Goal: Check status: Check status

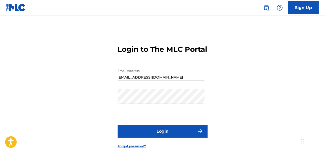
click at [170, 137] on button "Login" at bounding box center [163, 131] width 90 height 13
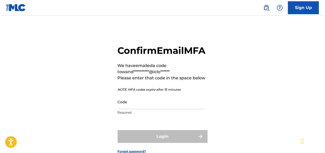
click at [149, 109] on input "Code" at bounding box center [161, 101] width 87 height 15
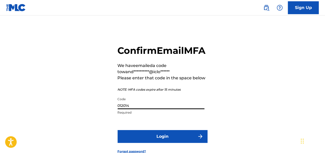
type input "012014"
click at [159, 143] on button "Login" at bounding box center [163, 136] width 90 height 13
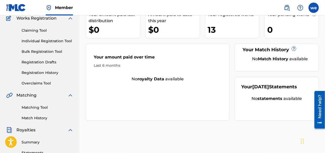
scroll to position [39, 0]
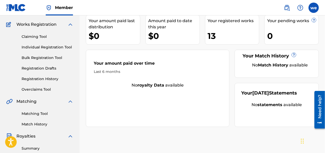
click at [54, 78] on link "Registration History" at bounding box center [48, 78] width 52 height 5
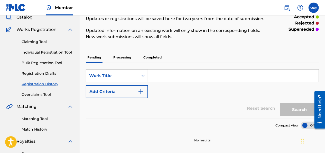
scroll to position [42, 0]
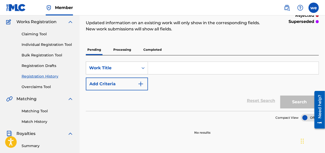
click at [152, 49] on p "Completed" at bounding box center [152, 49] width 21 height 11
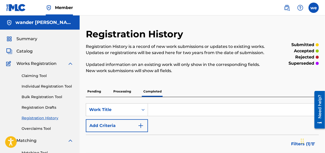
drag, startPoint x: 325, startPoint y: 15, endPoint x: 327, endPoint y: 40, distance: 24.6
click at [325, 40] on html "Accessibility Screen-Reader Guide, Feedback, and Issue Reporting | New window C…" at bounding box center [162, 76] width 325 height 153
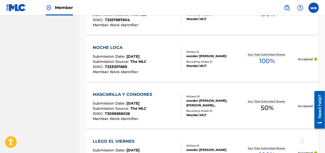
scroll to position [297, 0]
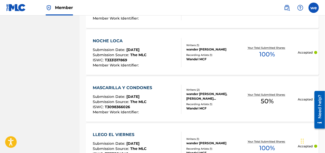
click at [135, 87] on div "MASCARILLA Y CONDONES" at bounding box center [124, 87] width 62 height 6
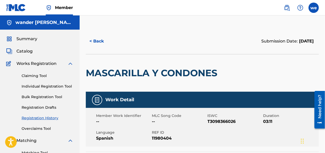
click at [313, 7] on label at bounding box center [313, 8] width 10 height 10
click at [314, 8] on input "we wander [PERSON_NAME] [EMAIL_ADDRESS][DOMAIN_NAME] Notification Preferences P…" at bounding box center [314, 8] width 0 height 0
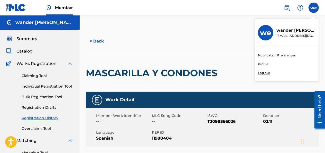
click at [264, 34] on h3 "we" at bounding box center [265, 32] width 11 height 9
click at [314, 8] on input "we wander [PERSON_NAME] [EMAIL_ADDRESS][DOMAIN_NAME] Notification Preferences P…" at bounding box center [314, 8] width 0 height 0
